Goal: Task Accomplishment & Management: Manage account settings

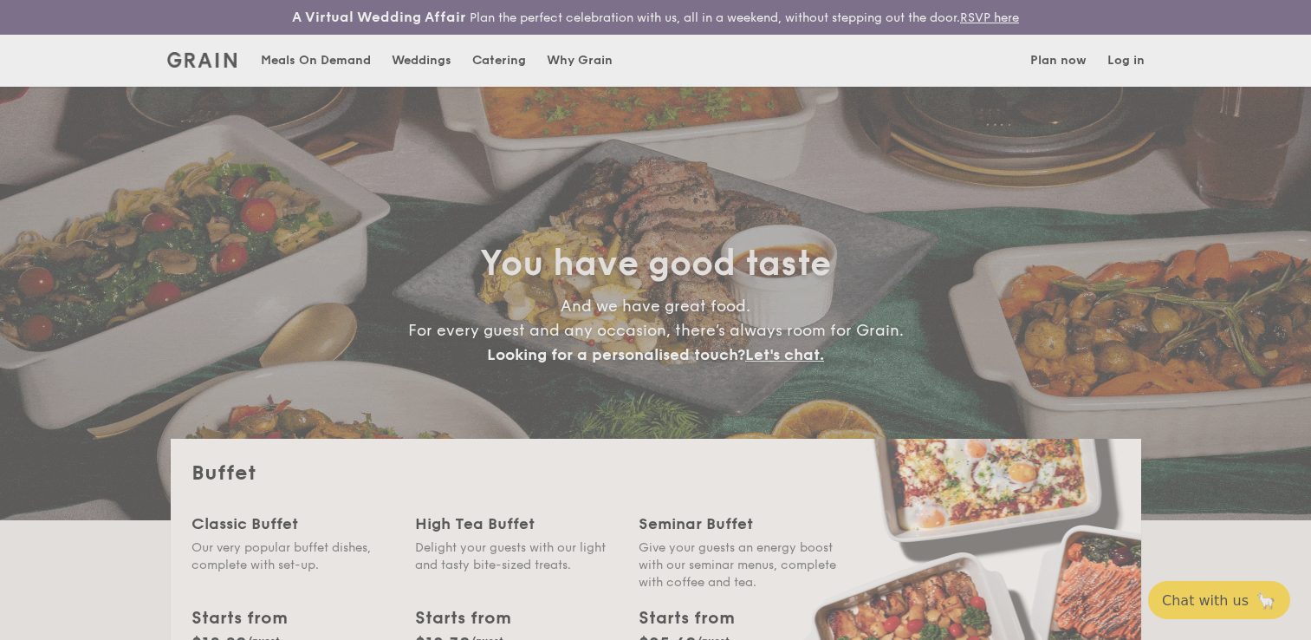
select select
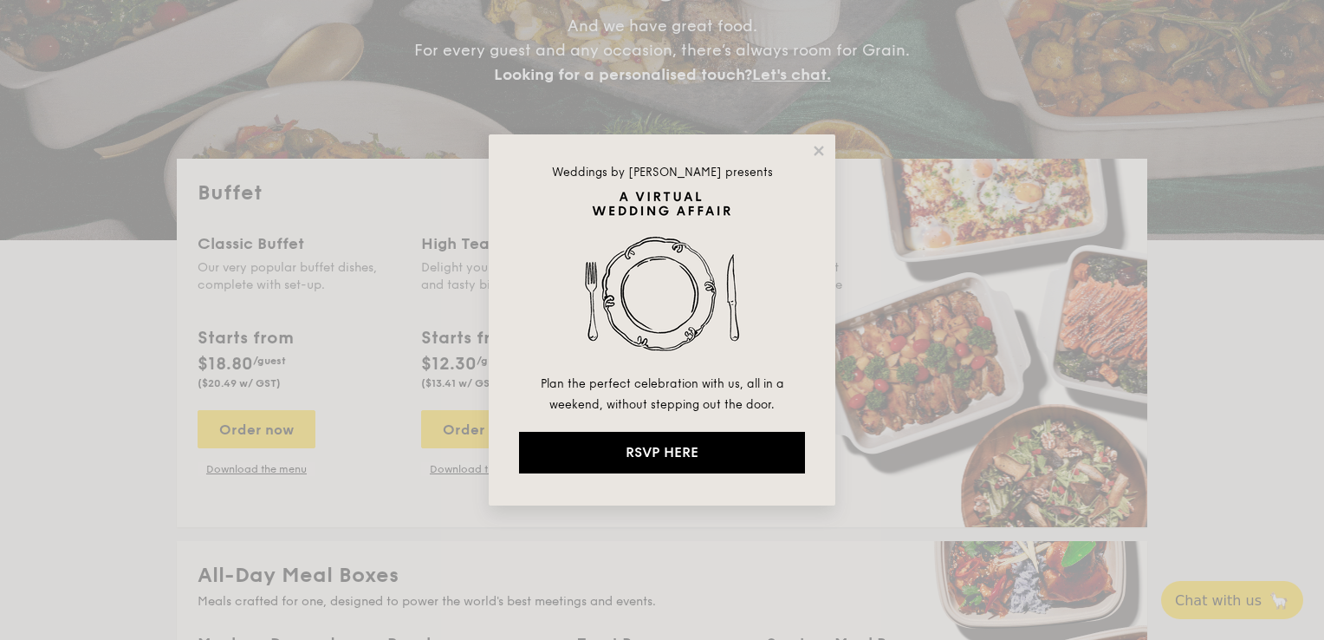
click at [415, 335] on div "Weddings by Grain presents Plan the perfect celebration with us, all in a weeke…" at bounding box center [662, 320] width 1324 height 640
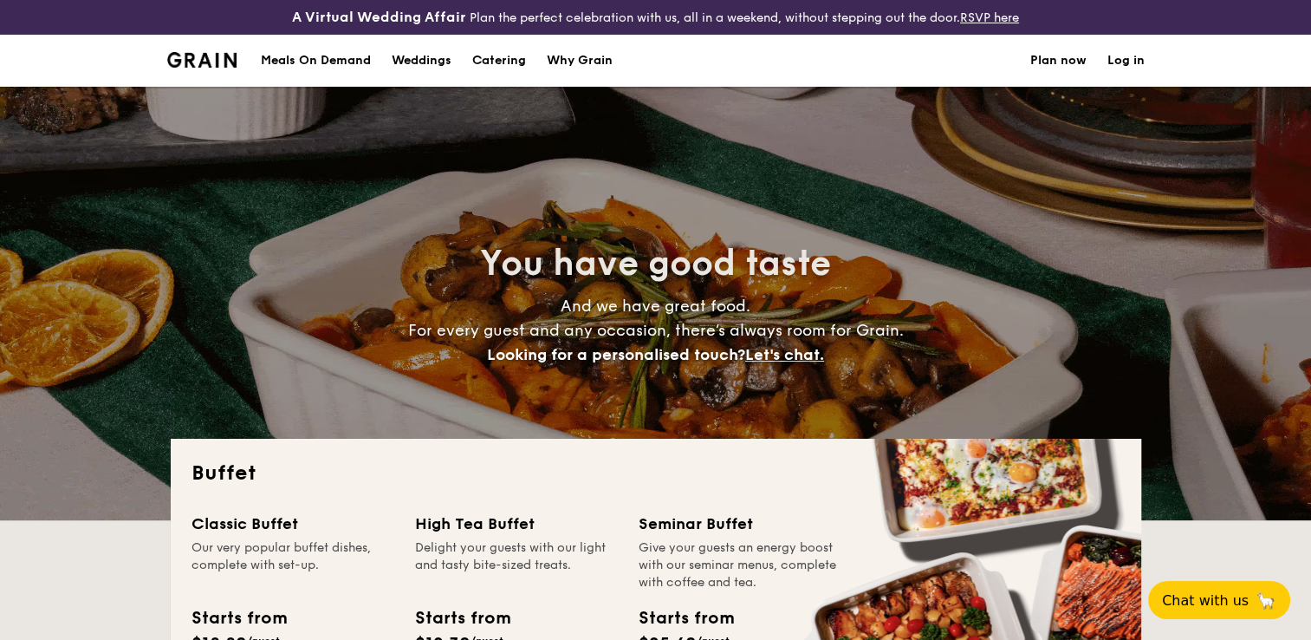
click at [1128, 52] on link "Log in" at bounding box center [1126, 61] width 37 height 52
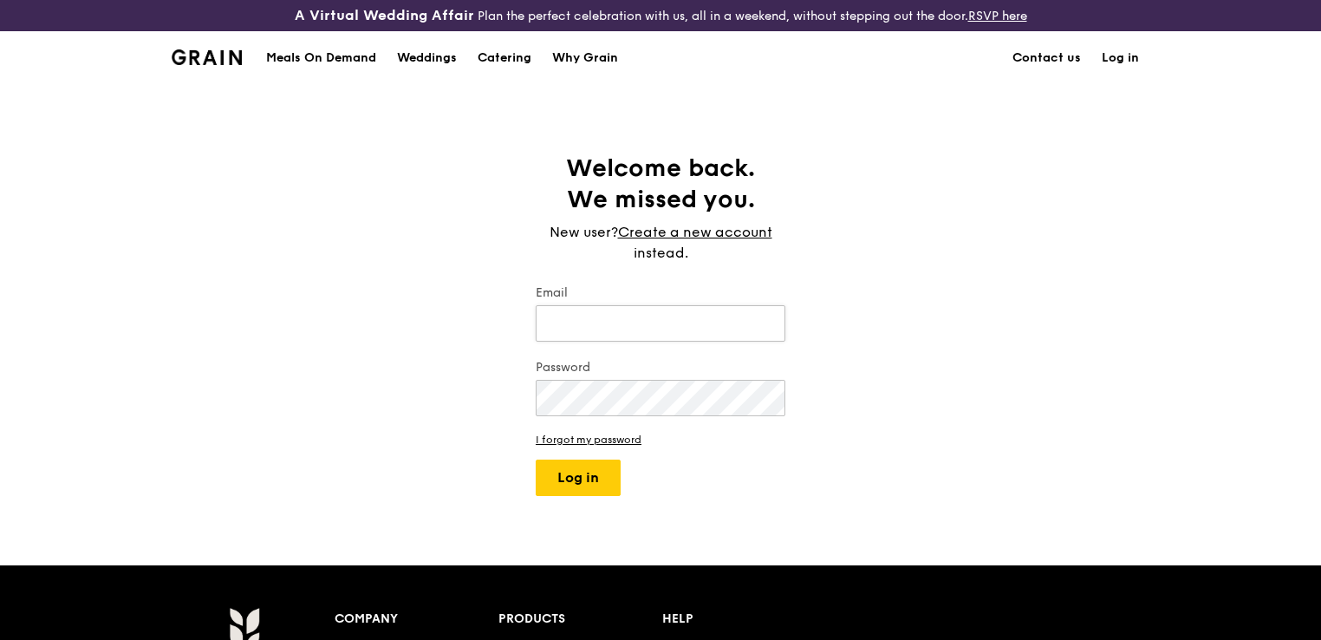
click at [584, 318] on input "Email" at bounding box center [661, 323] width 250 height 36
click at [536, 459] on button "Log in" at bounding box center [578, 477] width 85 height 36
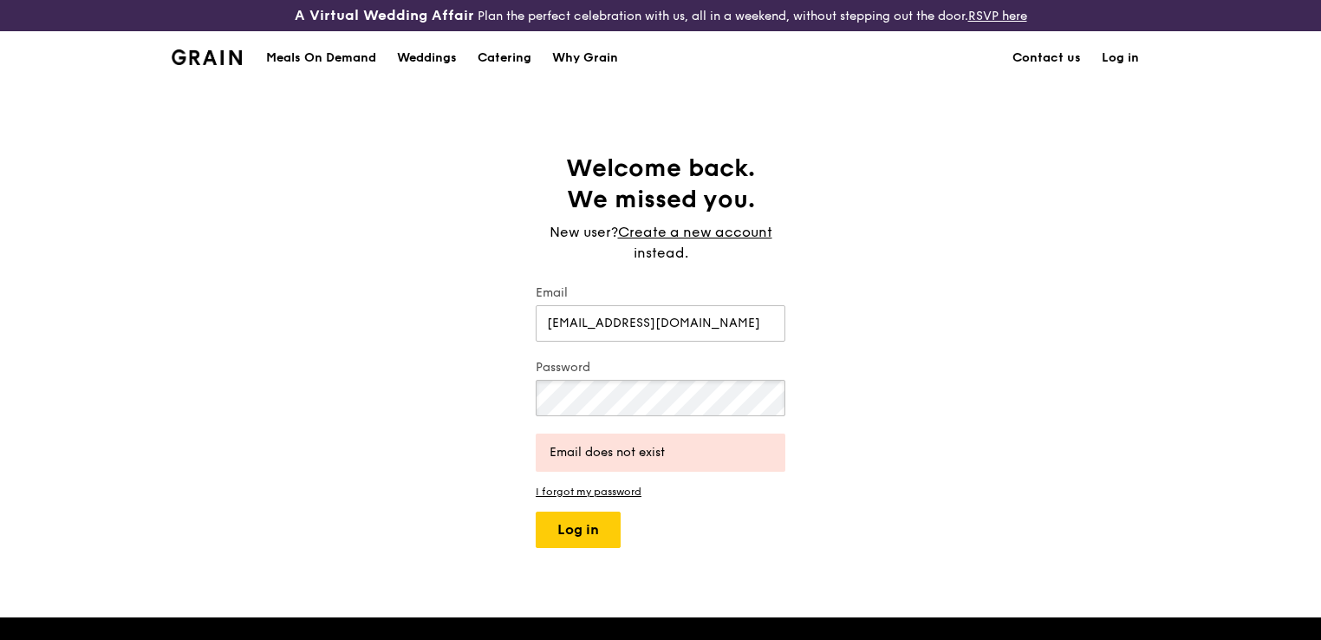
click at [309, 397] on div "Welcome back. We missed you. New user? Create a new account instead. Email [EMA…" at bounding box center [660, 350] width 1321 height 395
drag, startPoint x: 712, startPoint y: 323, endPoint x: 378, endPoint y: 299, distance: 334.6
click at [378, 299] on div "Welcome back. We missed you. New user? Create a new account instead. Email [EMA…" at bounding box center [660, 350] width 1321 height 395
type input "[EMAIL_ADDRESS][DOMAIN_NAME]"
click at [536, 511] on button "Log in" at bounding box center [578, 529] width 85 height 36
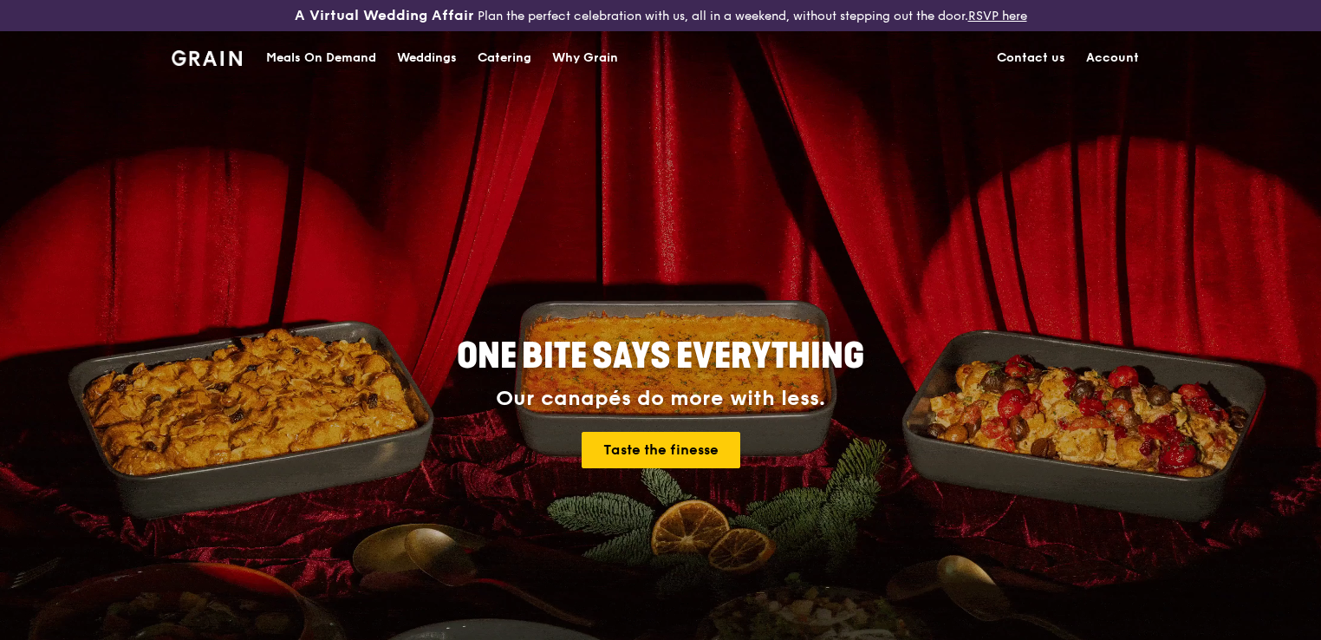
click at [1106, 61] on link "Account" at bounding box center [1113, 58] width 74 height 52
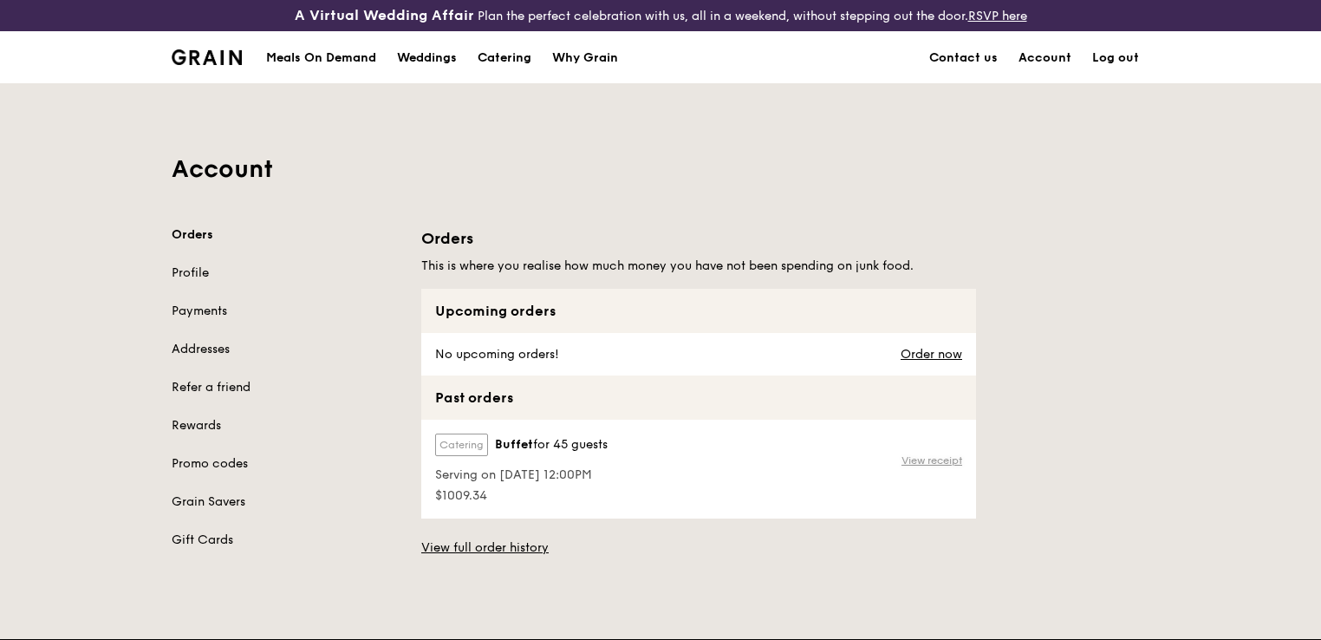
click at [922, 459] on link "View receipt" at bounding box center [931, 460] width 61 height 14
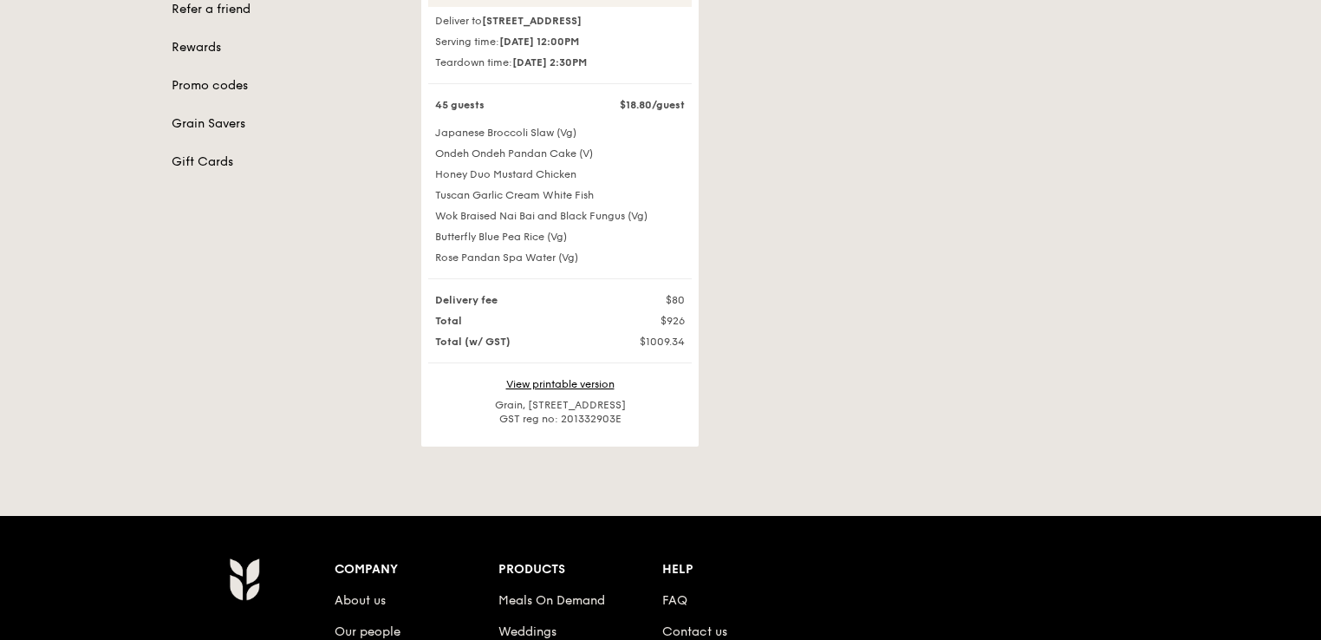
scroll to position [262, 0]
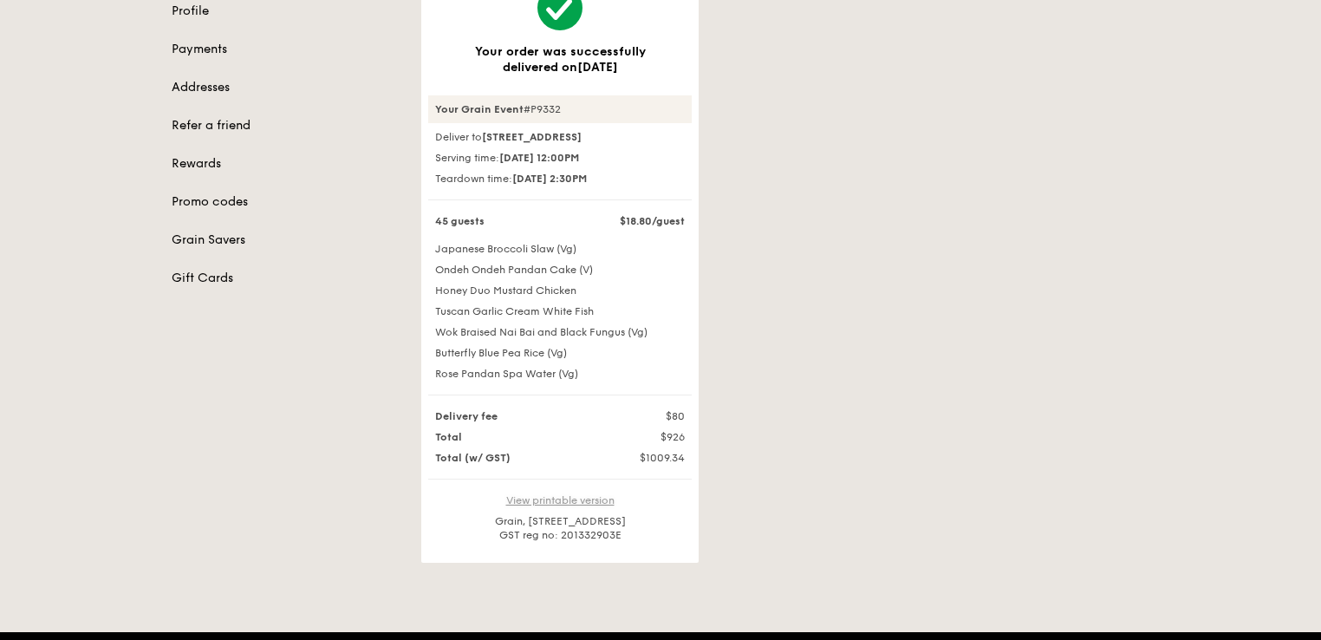
click at [570, 506] on link "View printable version" at bounding box center [560, 500] width 108 height 12
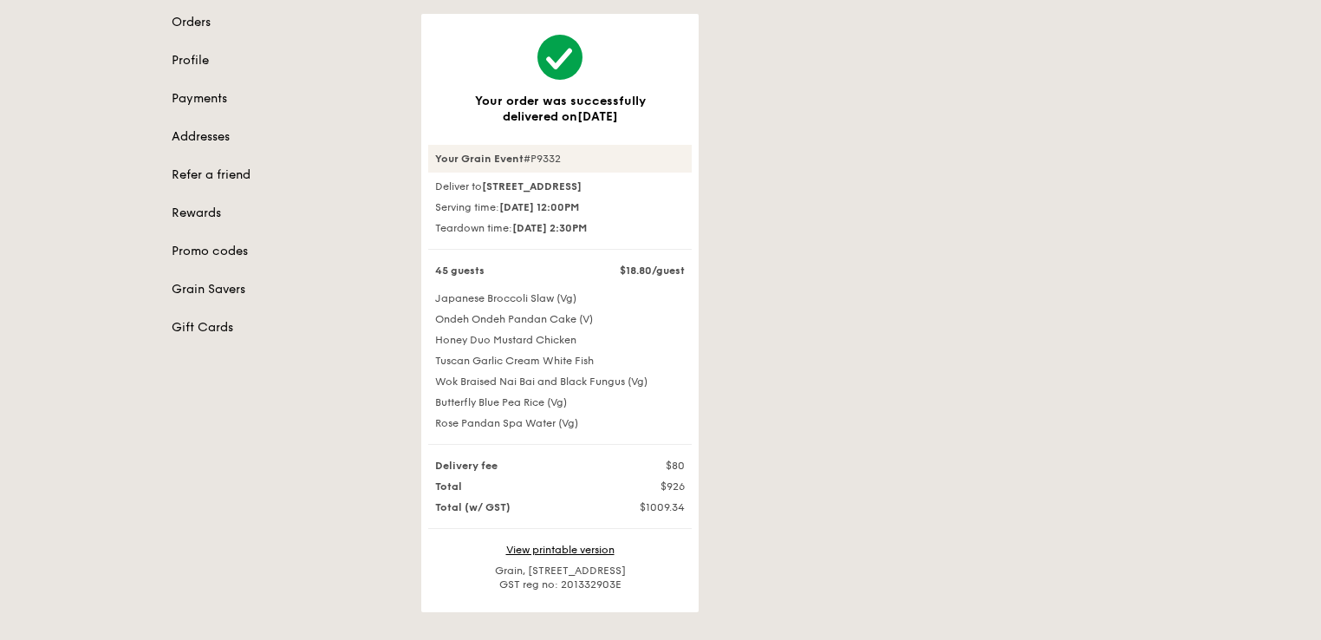
scroll to position [214, 0]
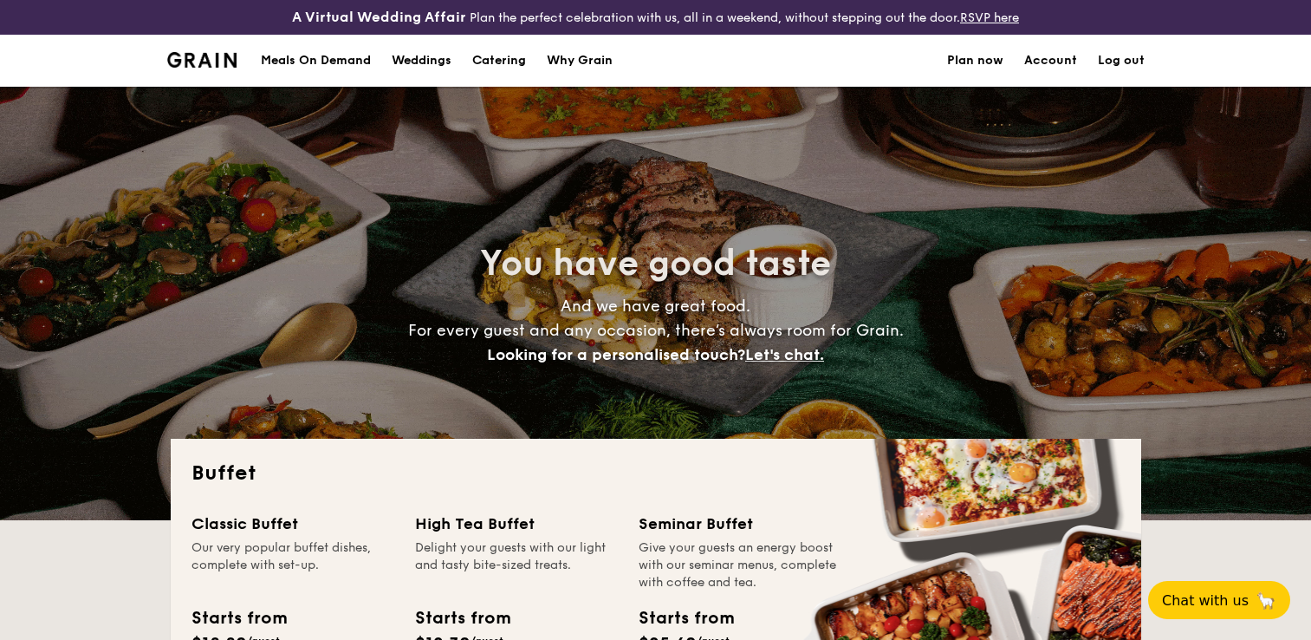
select select
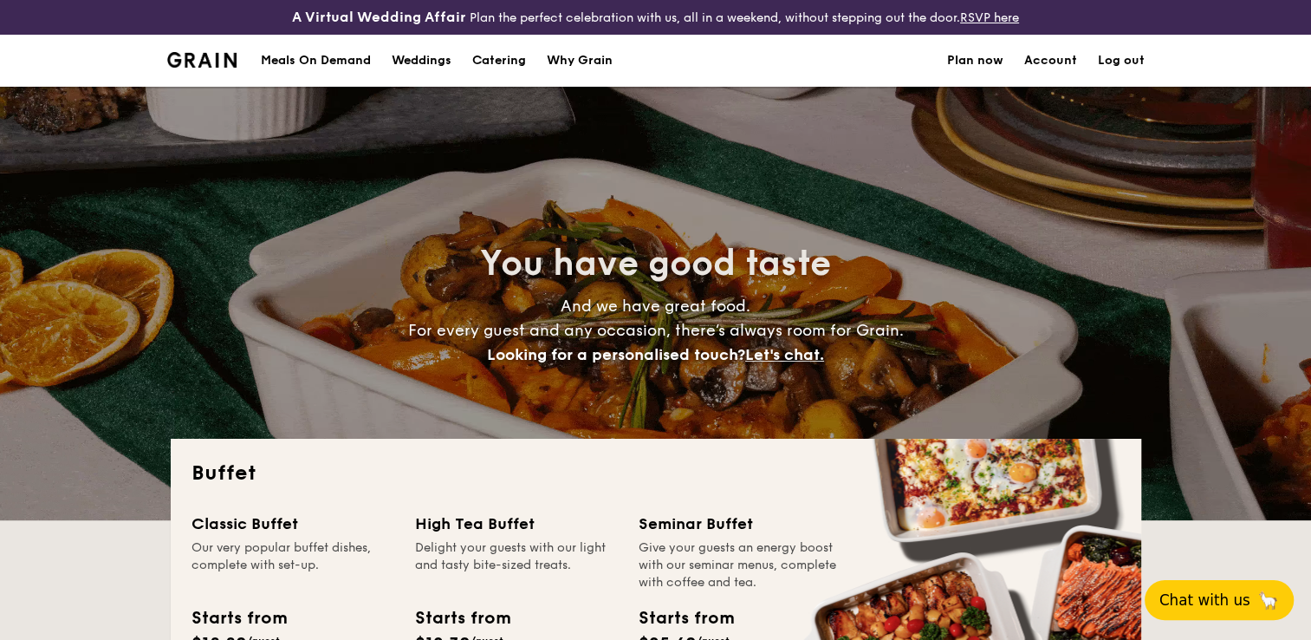
click at [1210, 594] on span "Chat with us" at bounding box center [1205, 599] width 91 height 17
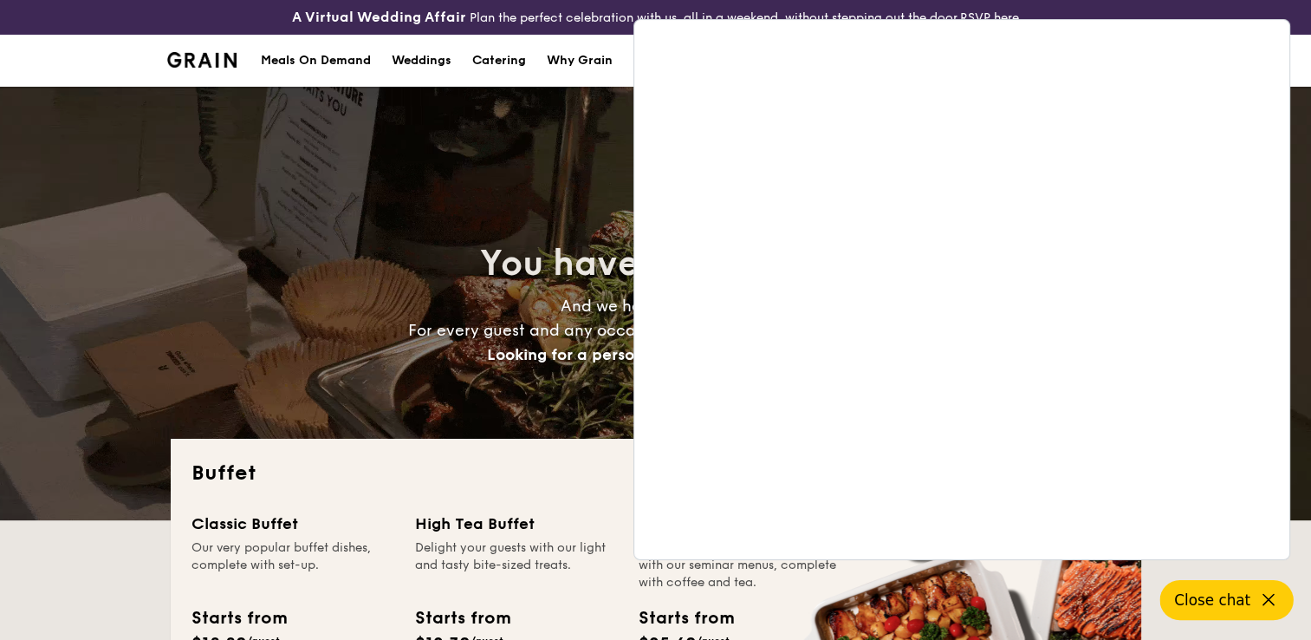
click at [115, 51] on div "Meals On Demand Weddings Catering Why Grain Plan now Account Log out" at bounding box center [655, 61] width 1311 height 52
click at [1270, 594] on icon at bounding box center [1269, 599] width 21 height 21
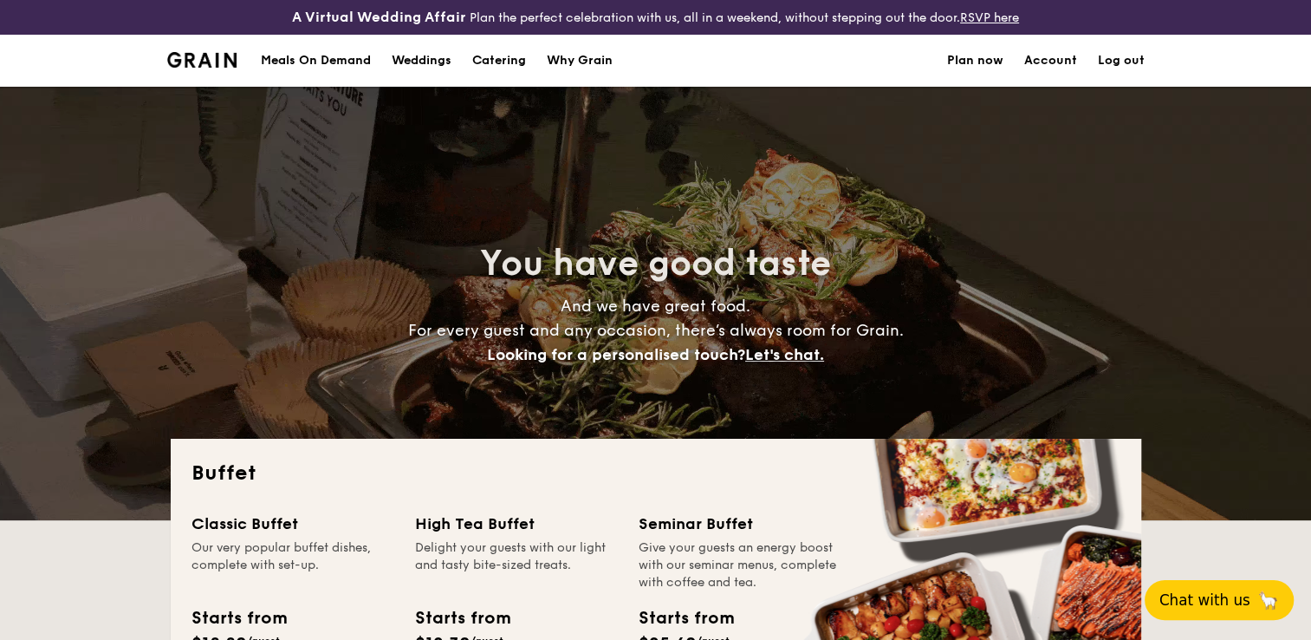
click at [1063, 70] on link "Account" at bounding box center [1051, 61] width 53 height 52
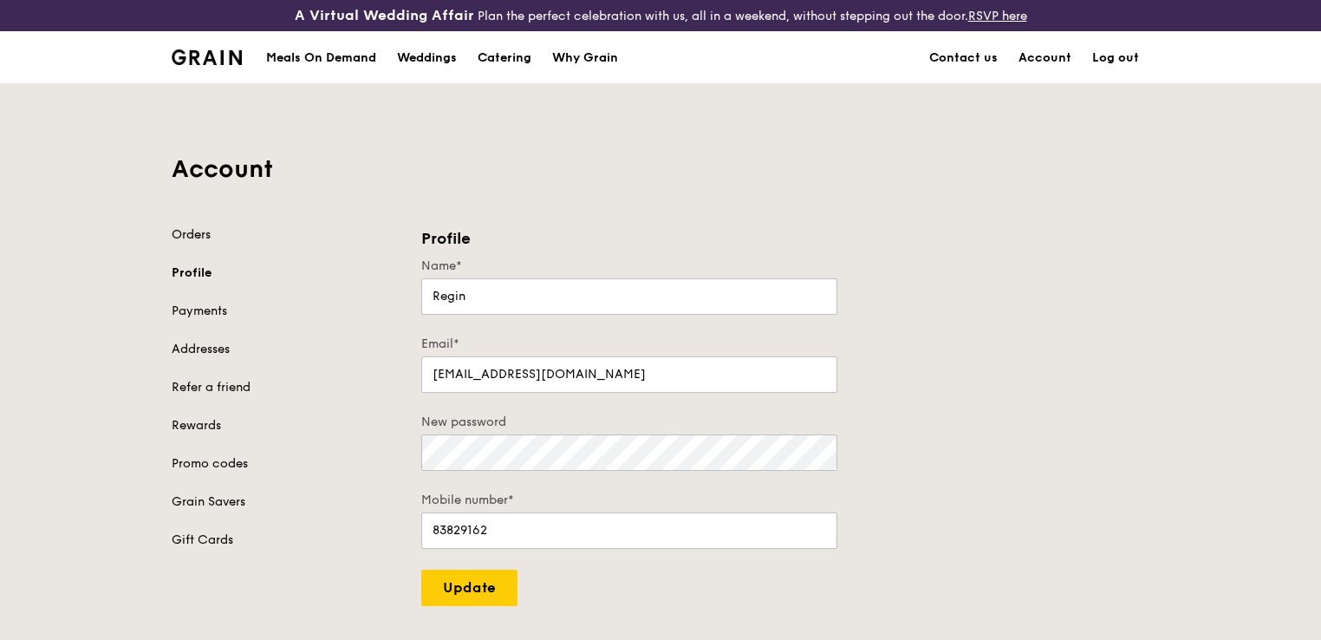
click at [201, 231] on link "Orders" at bounding box center [286, 234] width 229 height 17
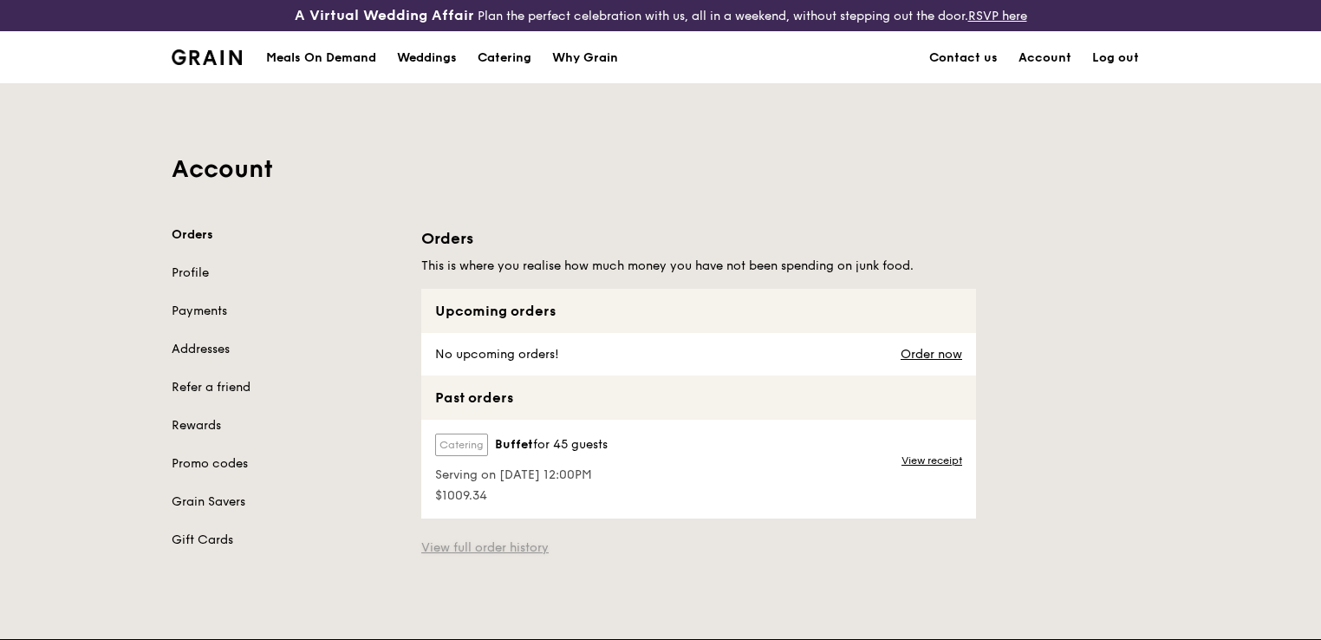
click at [501, 545] on link "View full order history" at bounding box center [484, 547] width 127 height 17
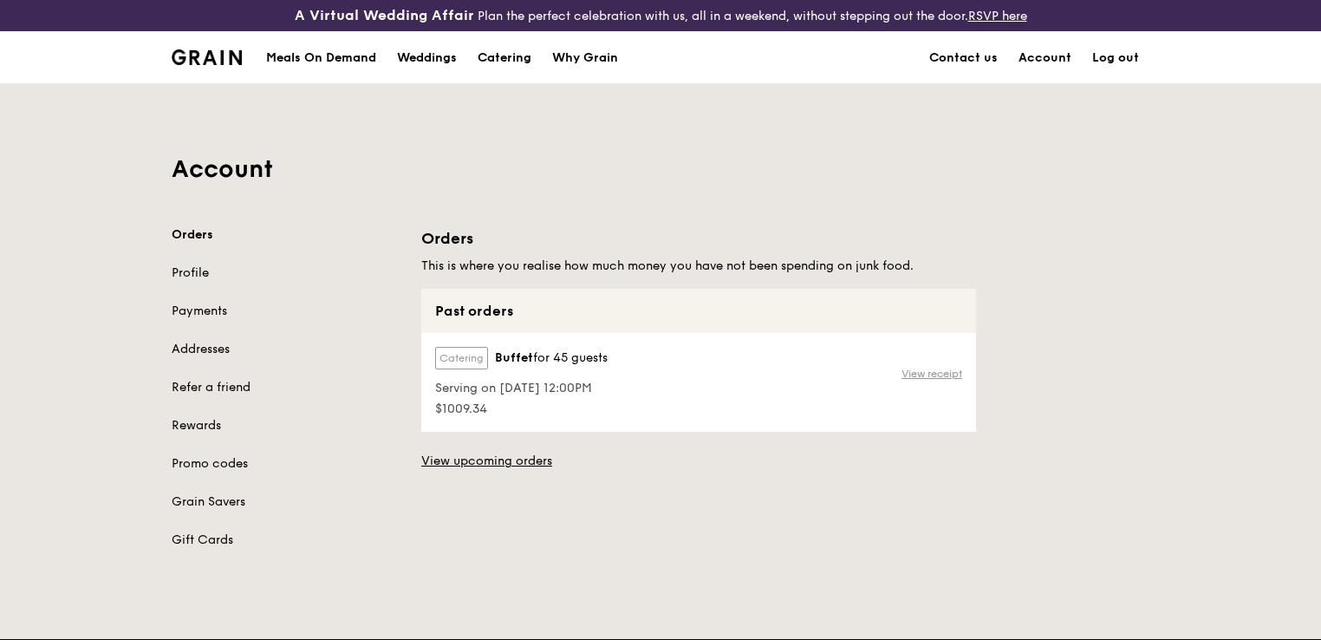
click at [930, 374] on link "View receipt" at bounding box center [931, 374] width 61 height 14
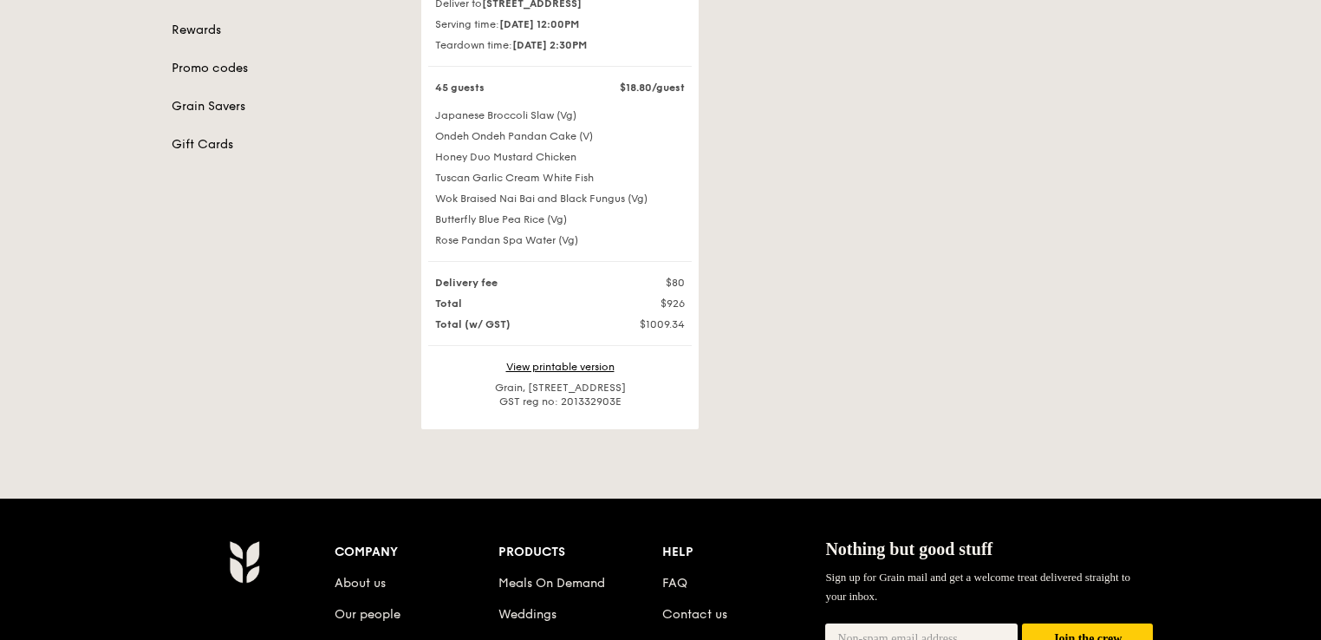
scroll to position [378, 0]
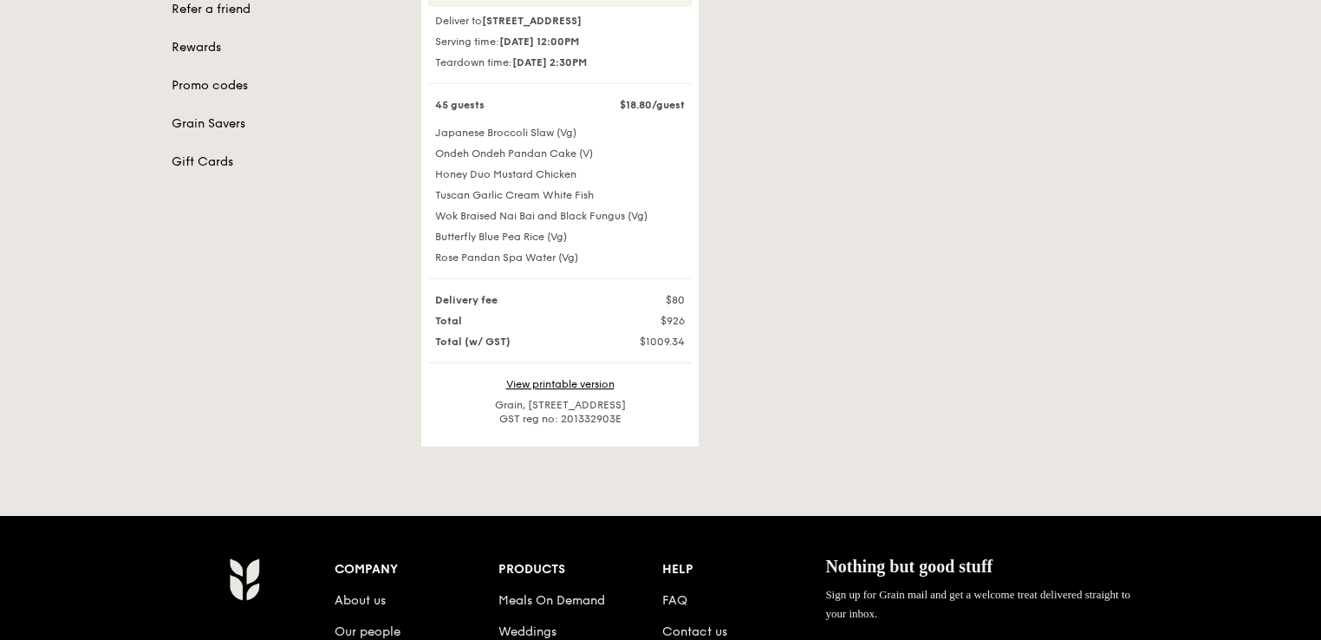
click at [1047, 39] on div "Your order was successfully delivered on Sep 22 Your Grain Event #P9332 Deliver…" at bounding box center [785, 147] width 749 height 598
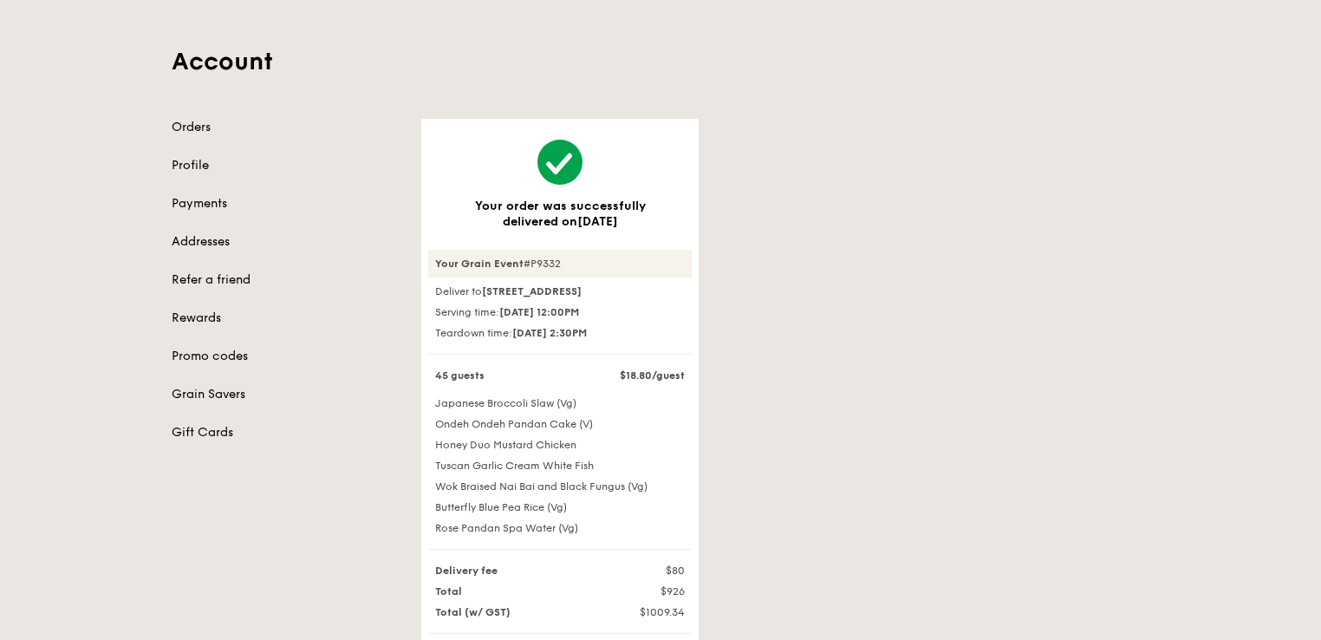
scroll to position [0, 0]
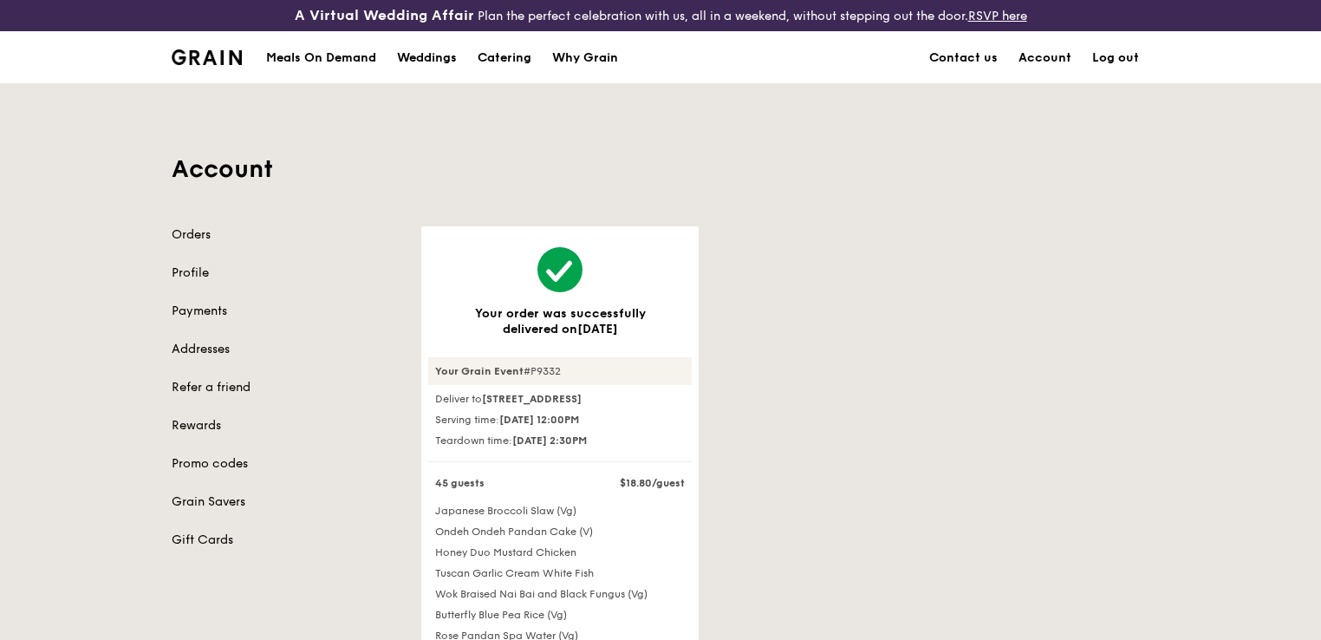
click at [922, 521] on div "Your order was successfully delivered on Sep 22 Your Grain Event #P9332 Deliver…" at bounding box center [785, 525] width 749 height 598
